Goal: Information Seeking & Learning: Learn about a topic

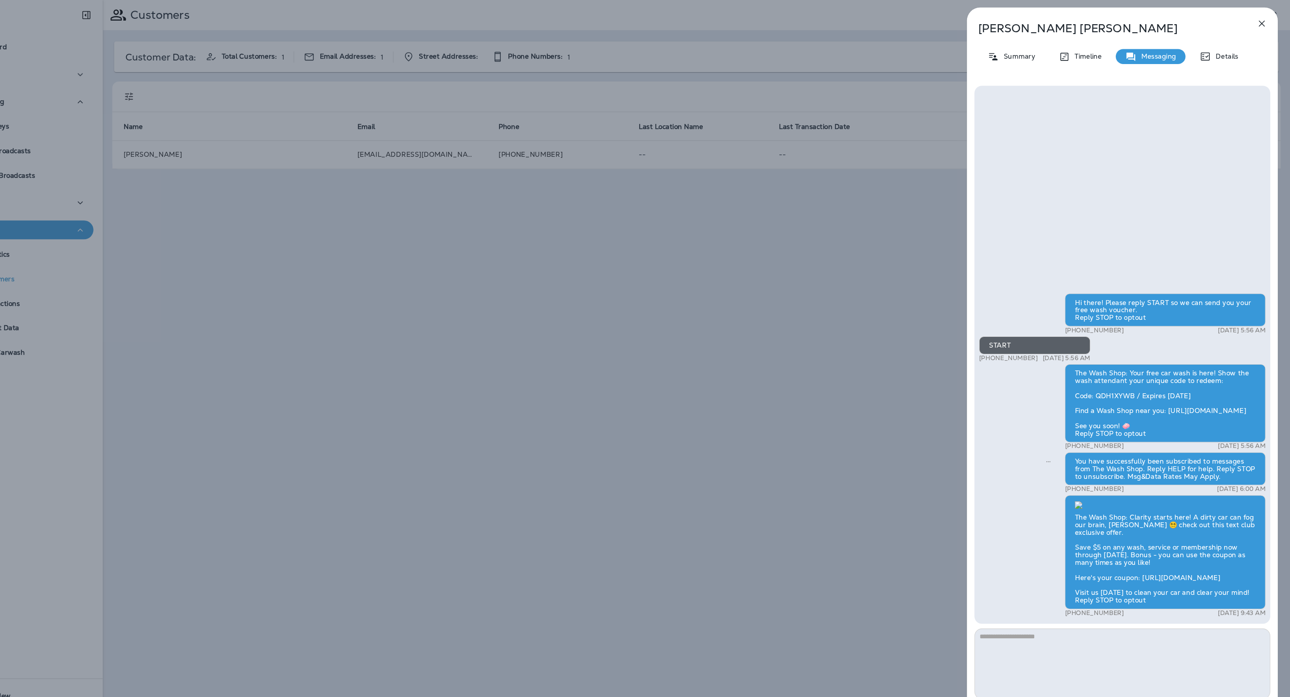
click at [366, 330] on div "[PERSON_NAME] Summary Timeline Messaging Details Hi there! Please reply START s…" at bounding box center [645, 348] width 1290 height 697
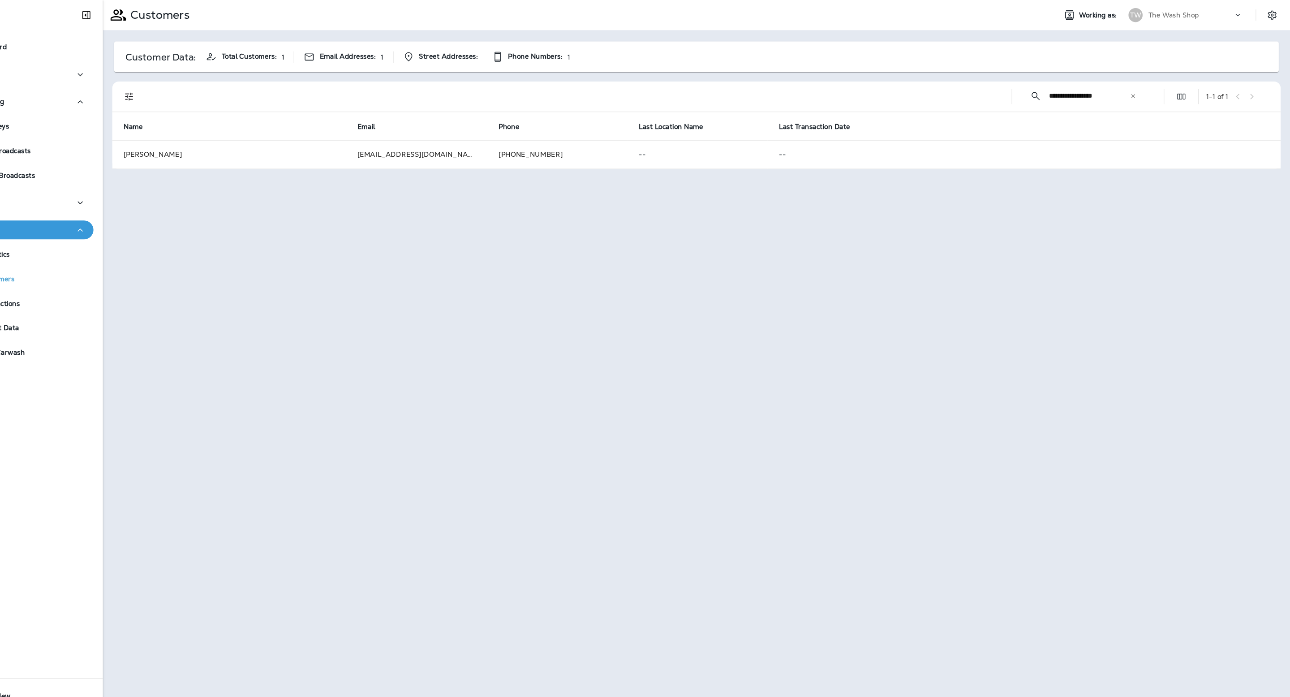
click at [1183, 9] on div "The Wash Shop" at bounding box center [1195, 14] width 81 height 13
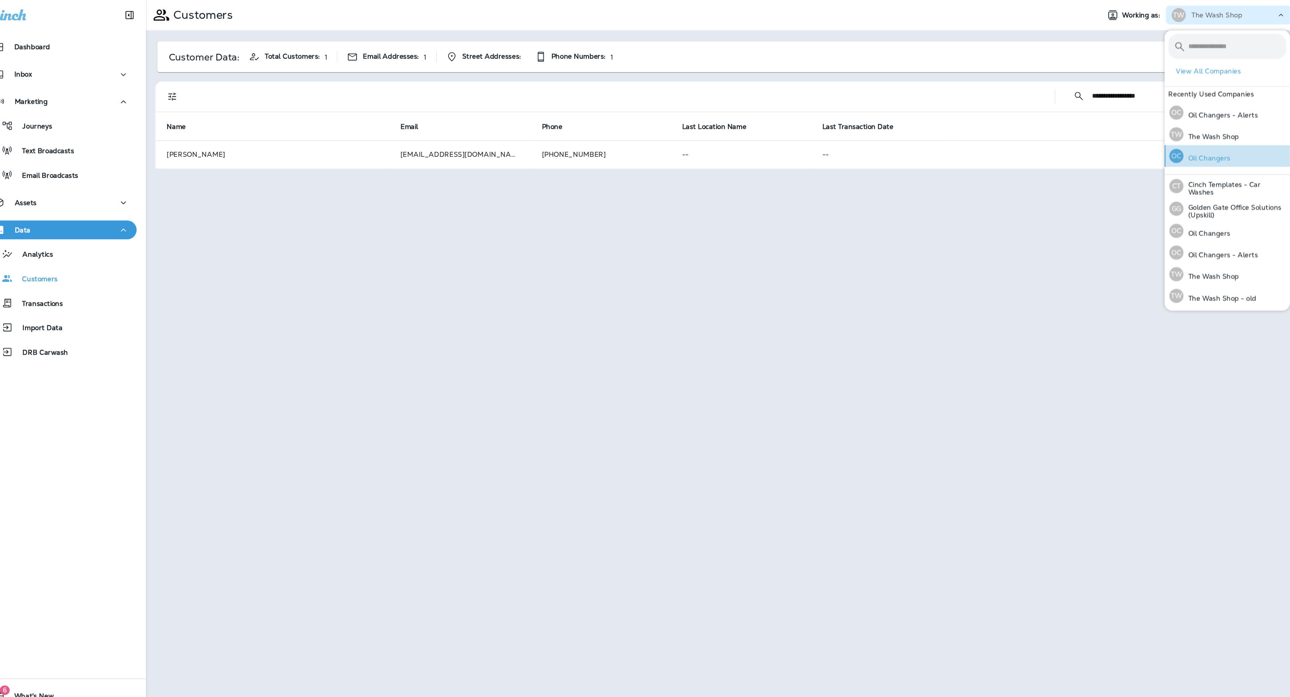
click at [1194, 145] on div "OC Oil Changers" at bounding box center [1163, 148] width 65 height 21
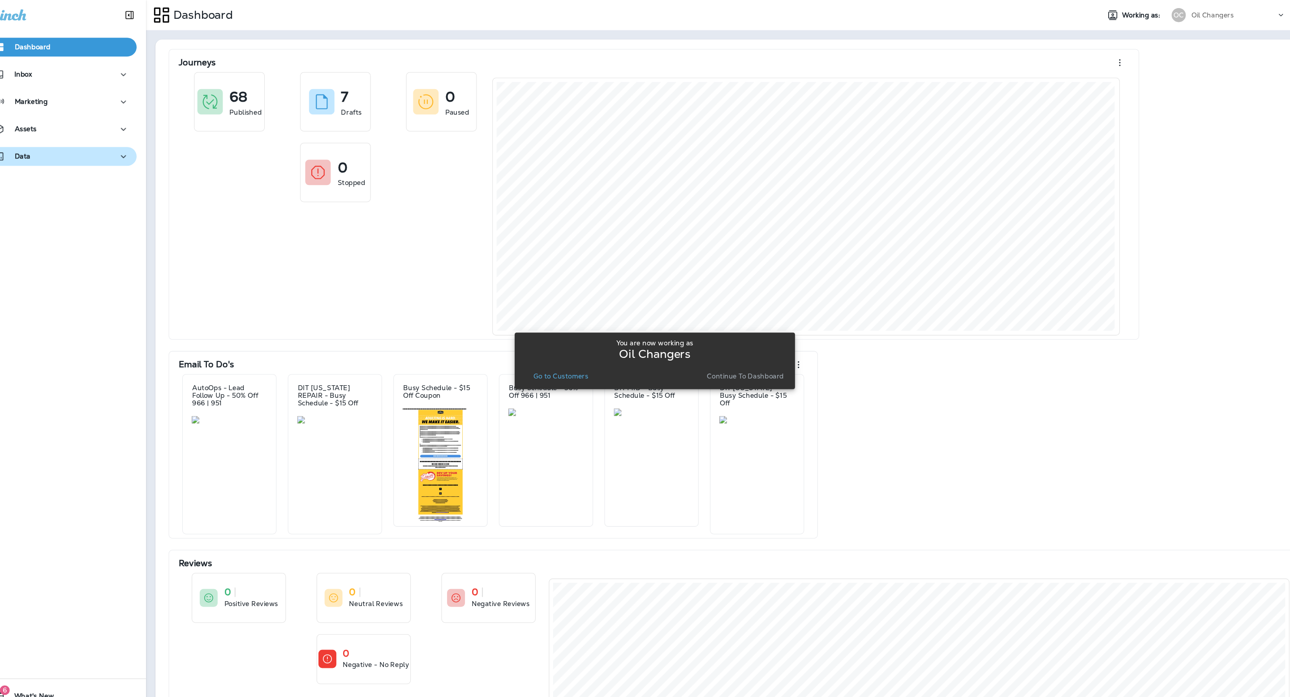
click at [67, 141] on button "Data" at bounding box center [80, 149] width 143 height 18
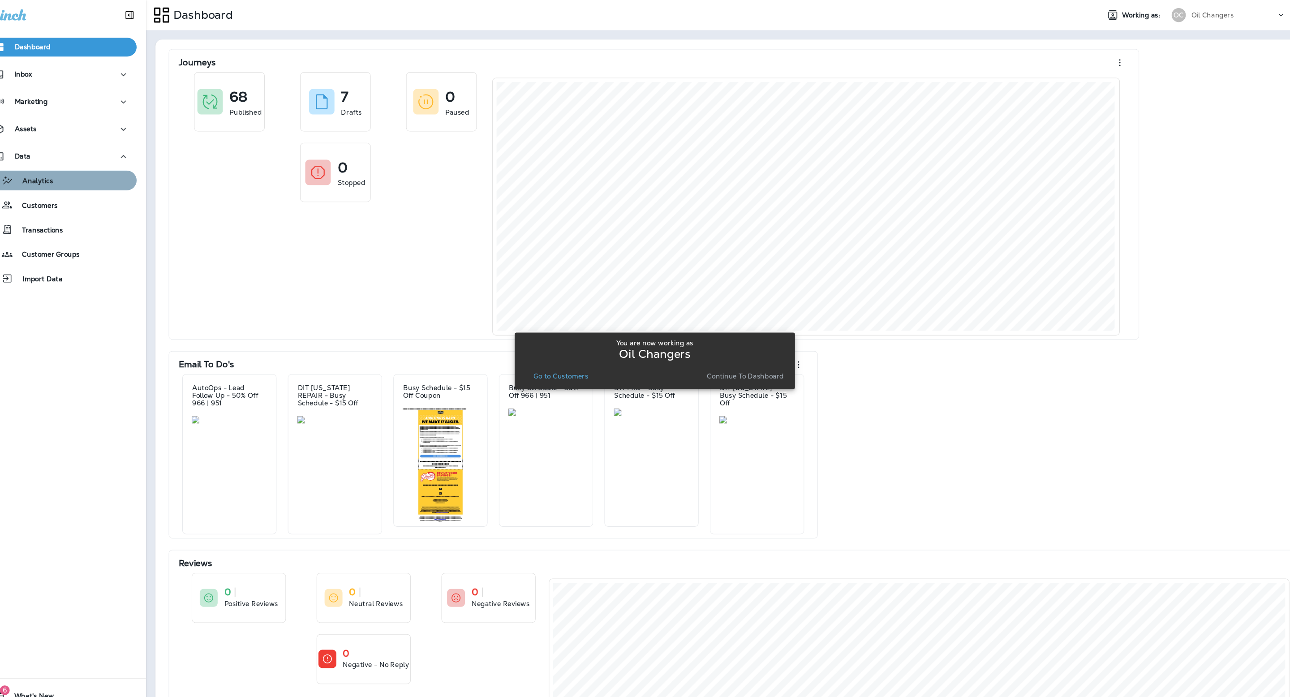
click at [81, 176] on div "Analytics" at bounding box center [81, 171] width 136 height 13
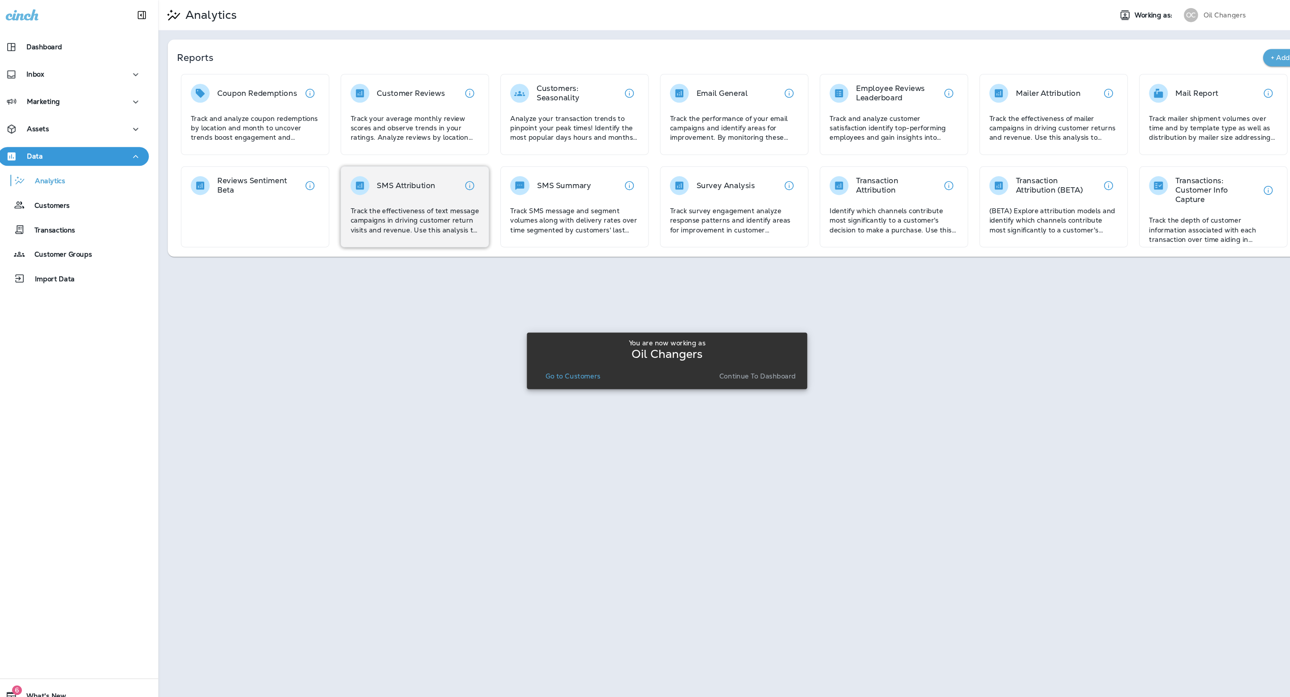
click at [424, 229] on div "SMS Attribution Track the effectiveness of text message campaigns in driving cu…" at bounding box center [405, 196] width 141 height 77
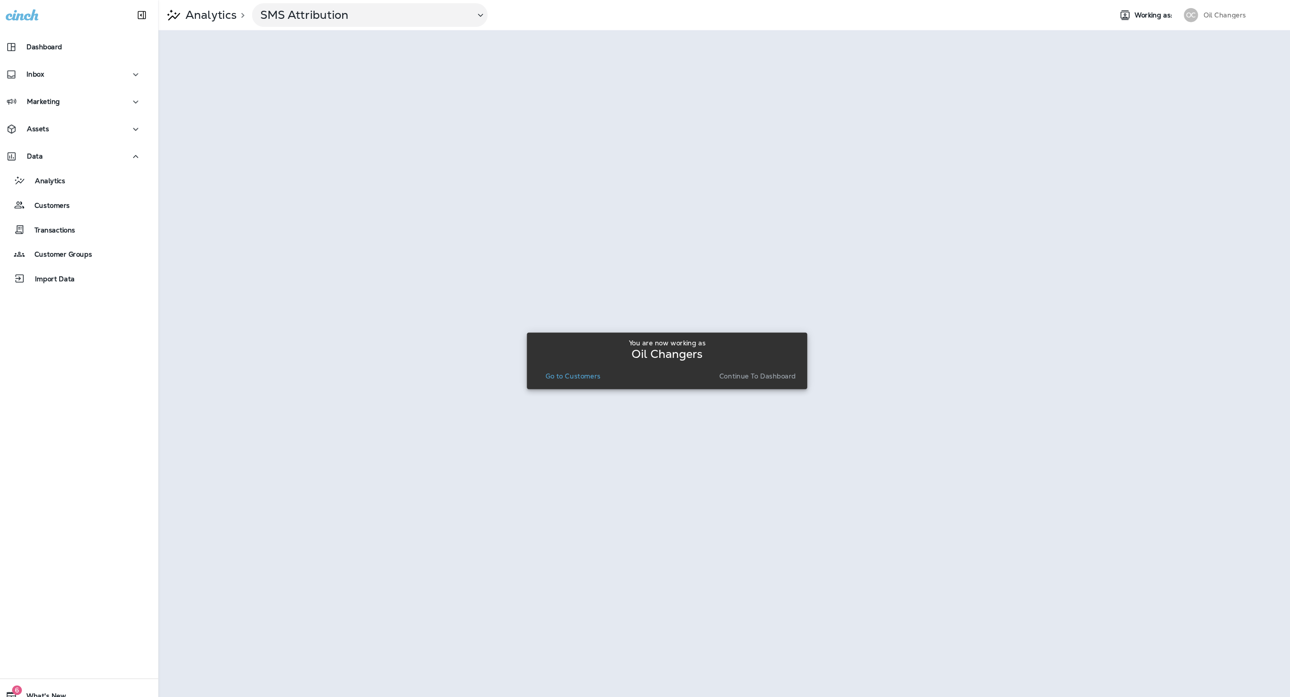
click at [733, 354] on p "Continue to Dashboard" at bounding box center [731, 357] width 73 height 7
